Goal: Transaction & Acquisition: Purchase product/service

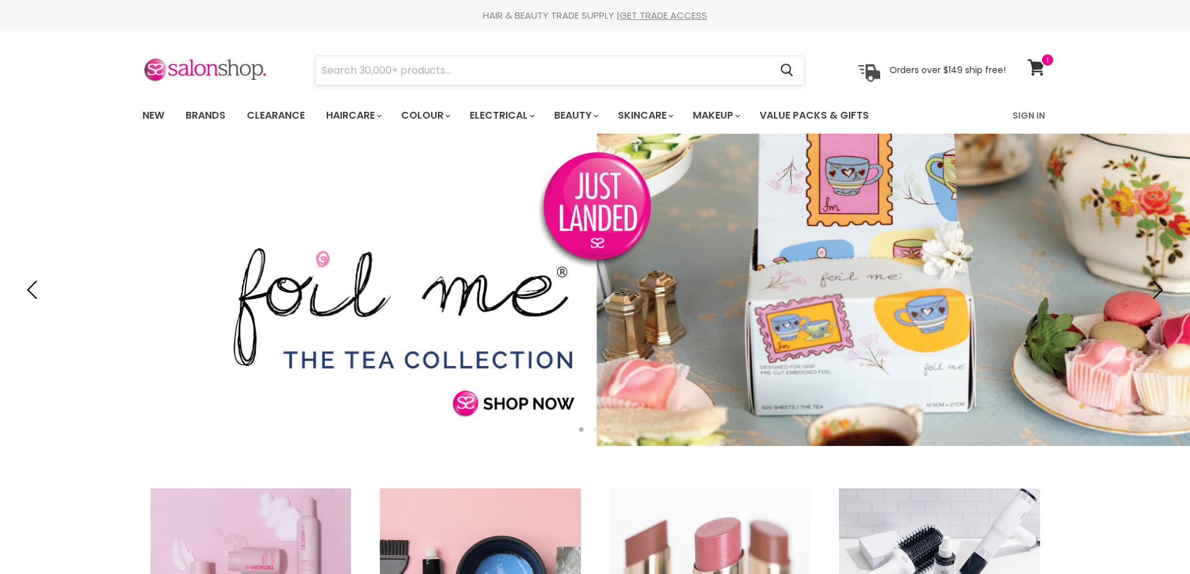
click at [569, 77] on input "Search" at bounding box center [544, 70] width 456 height 29
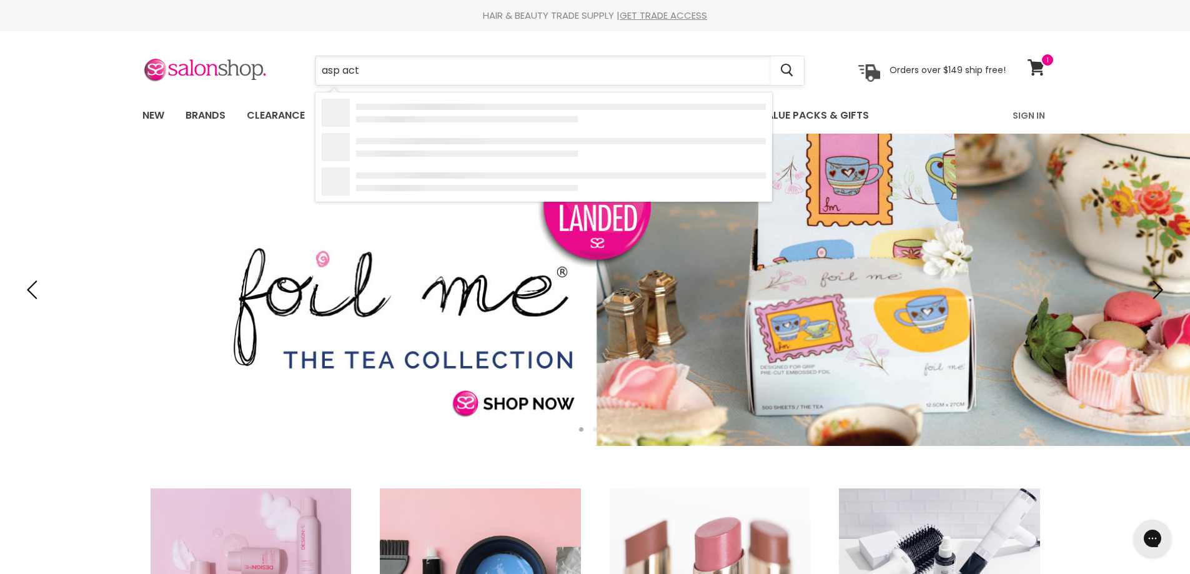
type input "asp acti"
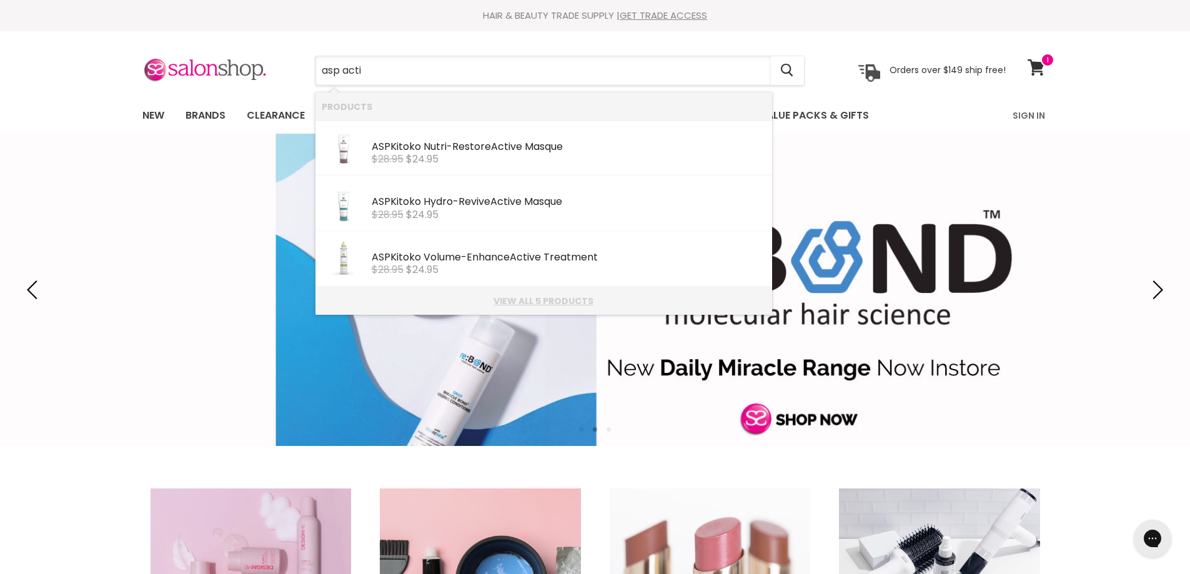
click at [561, 298] on link "View all 5 products" at bounding box center [544, 301] width 444 height 10
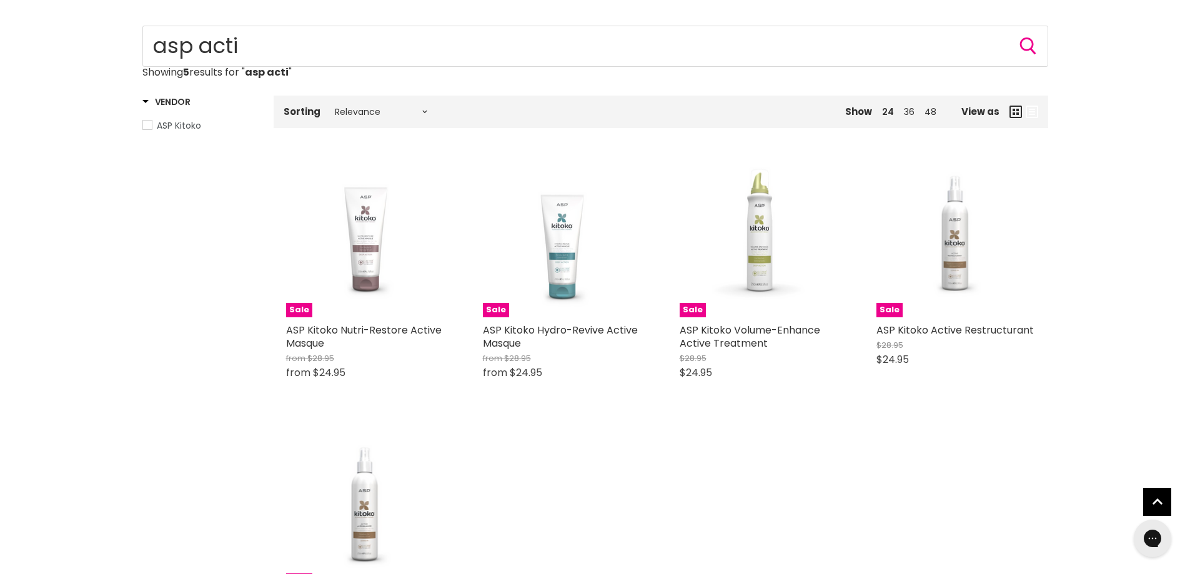
scroll to position [125, 0]
click at [950, 258] on img "Main content" at bounding box center [956, 238] width 146 height 159
